Goal: Check status: Check status

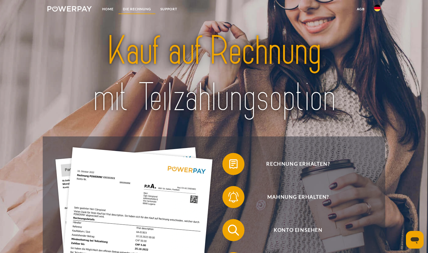
click at [137, 7] on link "DIE RECHNUNG" at bounding box center [136, 9] width 37 height 10
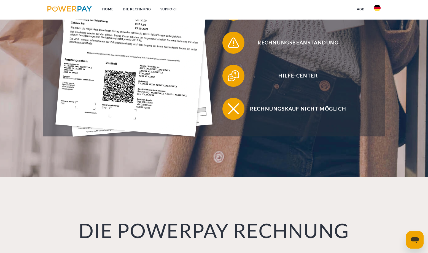
scroll to position [110, 0]
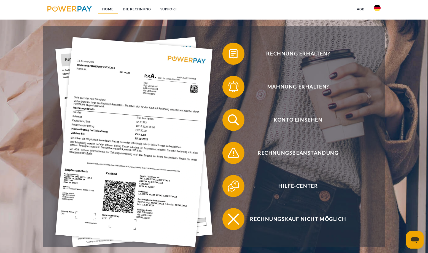
click at [109, 8] on link "Home" at bounding box center [108, 9] width 21 height 10
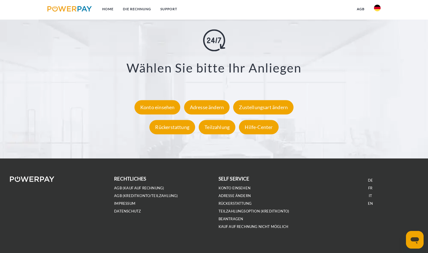
scroll to position [1021, 0]
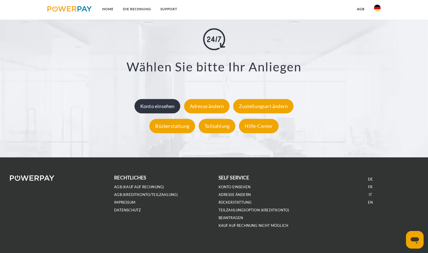
click at [160, 108] on div "Konto einsehen" at bounding box center [157, 106] width 46 height 14
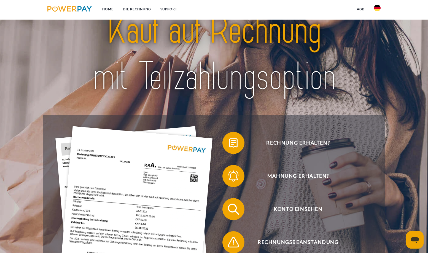
scroll to position [83, 0]
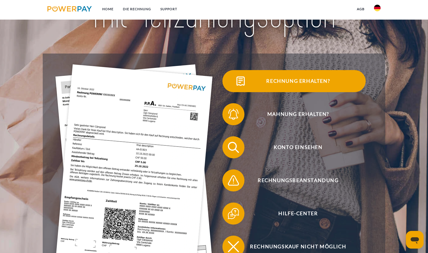
click at [296, 79] on span "Rechnung erhalten?" at bounding box center [298, 81] width 135 height 22
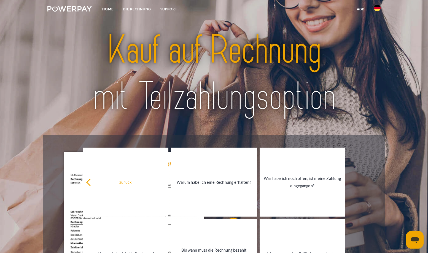
scroll to position [0, 0]
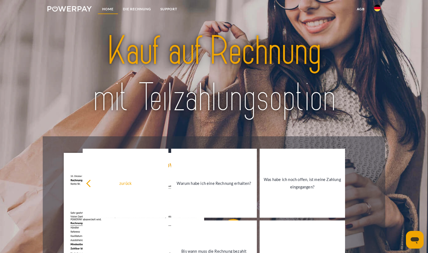
click at [108, 7] on link "Home" at bounding box center [108, 9] width 21 height 10
click at [105, 8] on link "Home" at bounding box center [108, 9] width 21 height 10
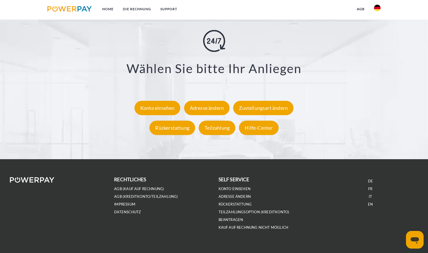
scroll to position [1022, 0]
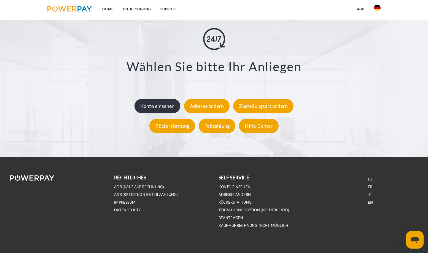
click at [158, 106] on div "Konto einsehen" at bounding box center [157, 106] width 46 height 14
